Goal: Information Seeking & Learning: Learn about a topic

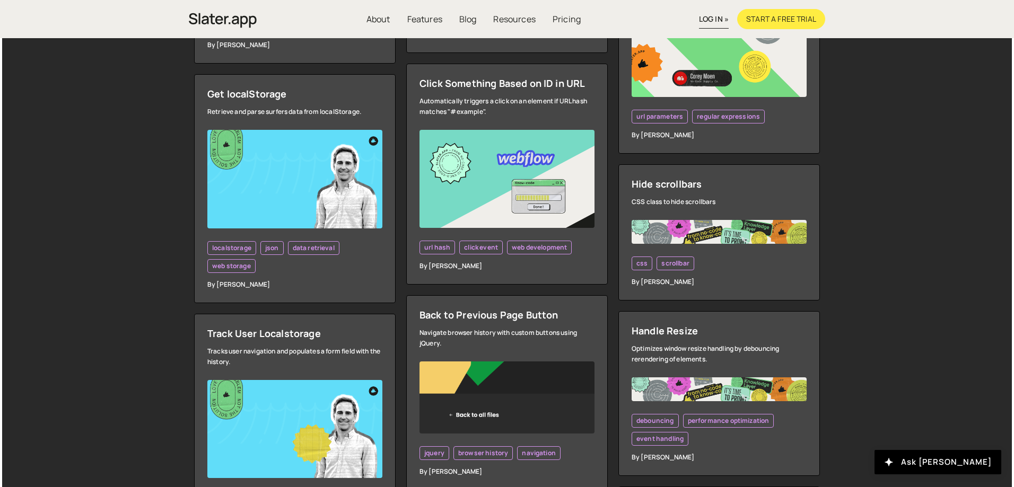
scroll to position [2122, 0]
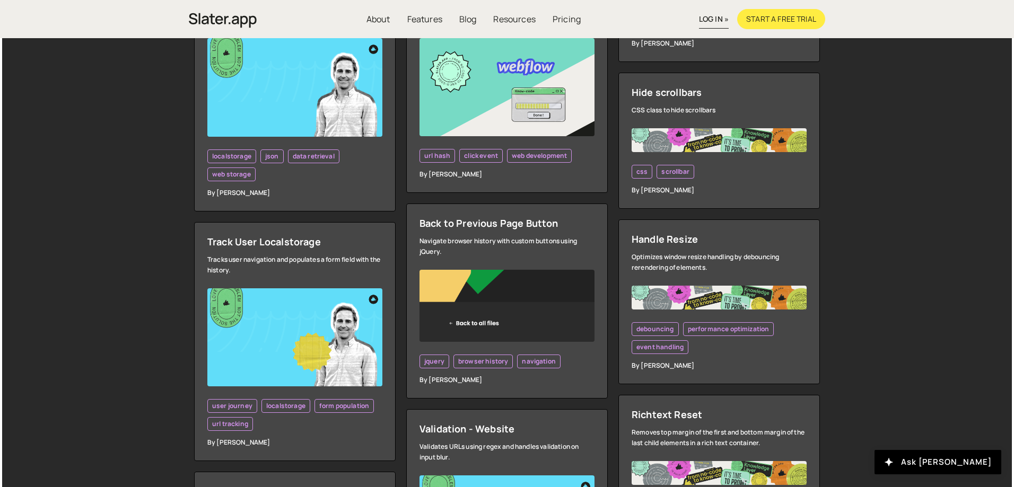
drag, startPoint x: 921, startPoint y: 281, endPoint x: 969, endPoint y: 306, distance: 53.9
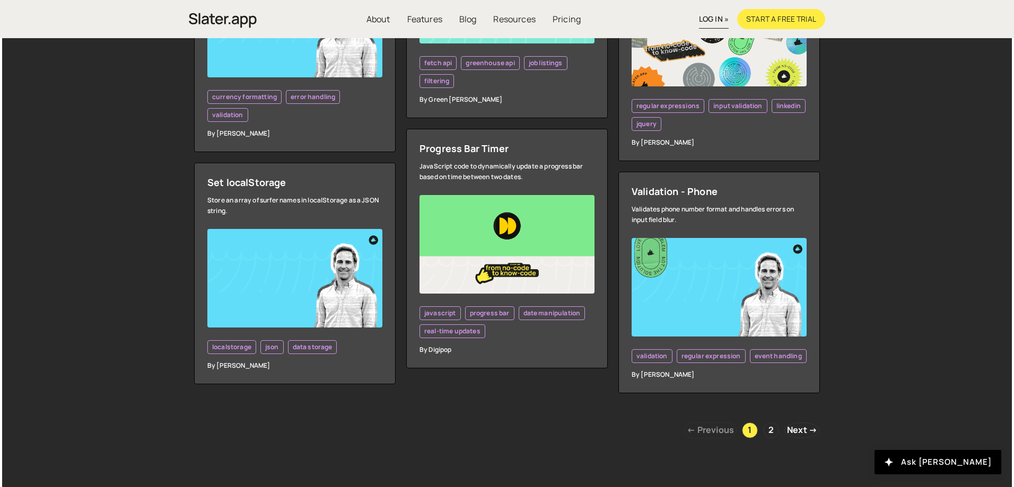
scroll to position [2957, 0]
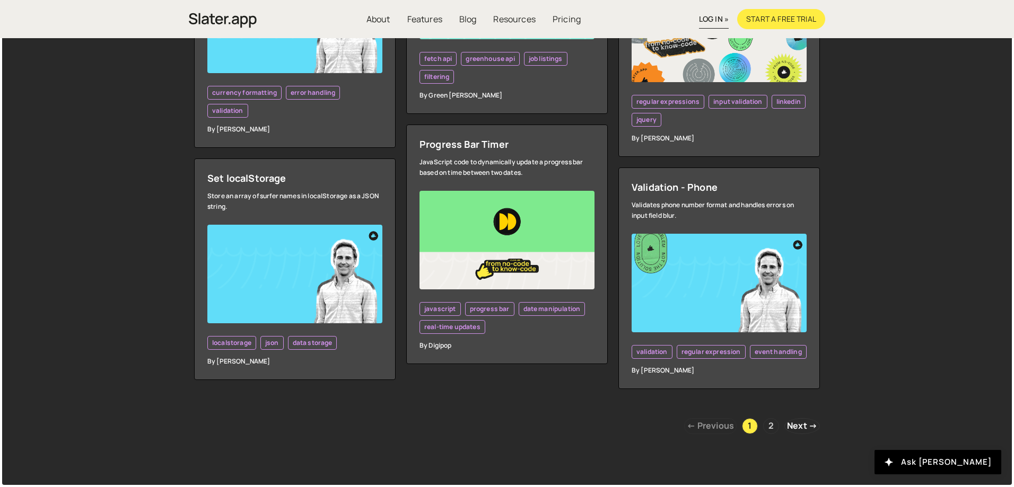
click at [775, 423] on link "2" at bounding box center [771, 426] width 16 height 16
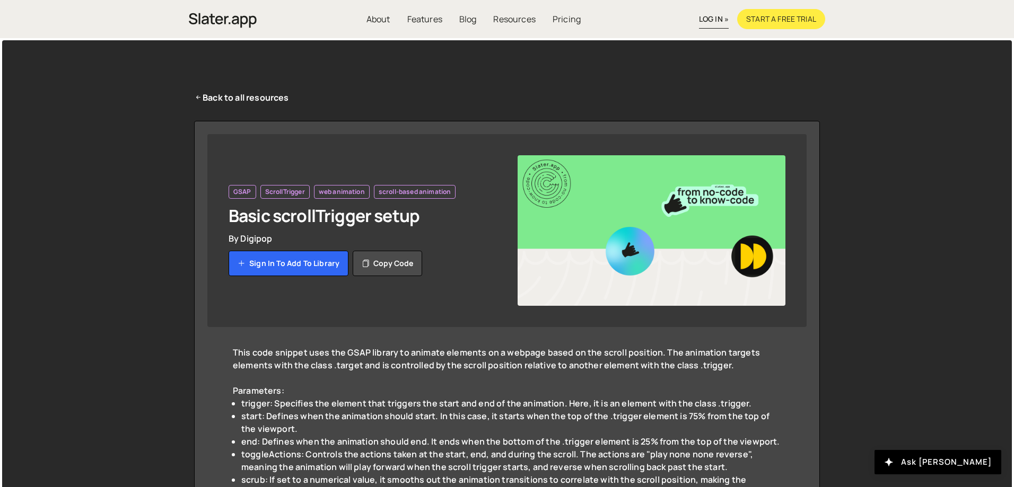
click at [704, 250] on img at bounding box center [652, 230] width 268 height 151
click at [631, 249] on img at bounding box center [652, 230] width 268 height 151
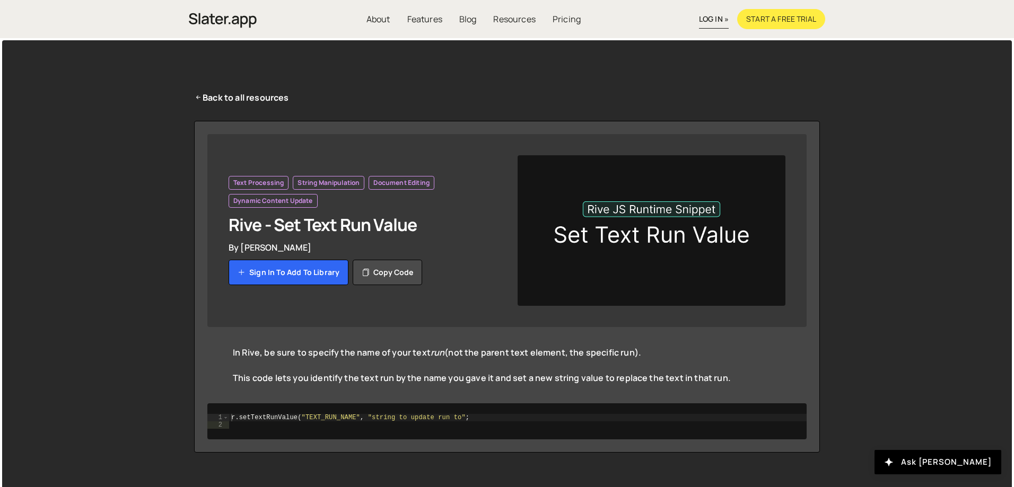
click at [666, 213] on img at bounding box center [652, 230] width 268 height 151
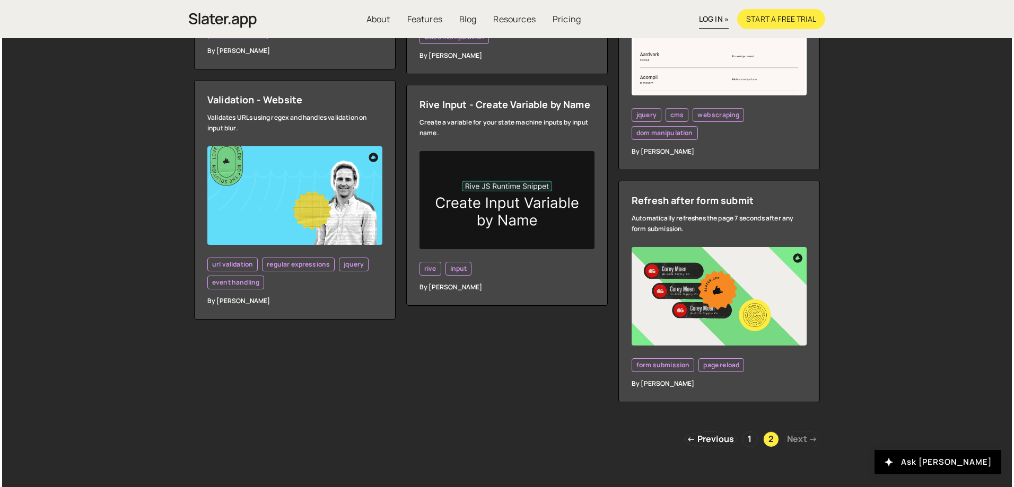
scroll to position [1357, 0]
